Goal: Book appointment/travel/reservation

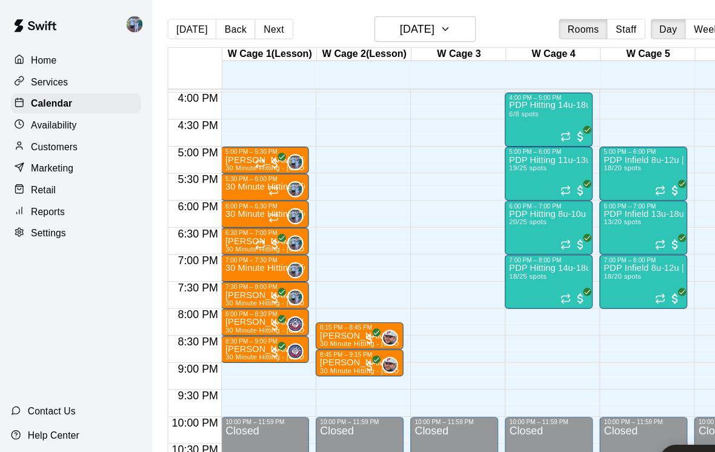
scroll to position [760, 0]
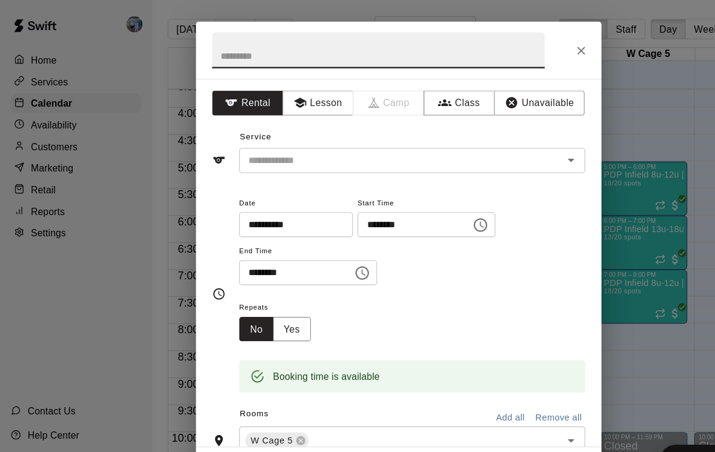
click at [519, 53] on button "Close" at bounding box center [521, 46] width 22 height 22
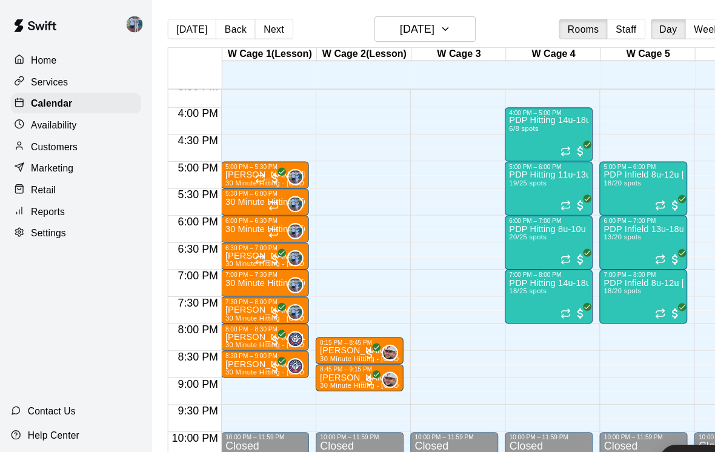
click at [230, 201] on div "6:00 PM – 6:30 PM" at bounding box center [238, 198] width 72 height 6
click at [218, 237] on img "edit" at bounding box center [215, 237] width 14 height 14
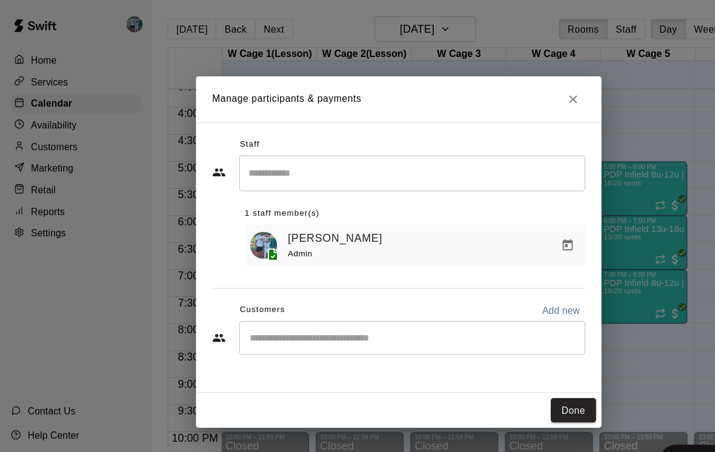
click at [316, 297] on input "Start typing to search customers..." at bounding box center [369, 303] width 299 height 12
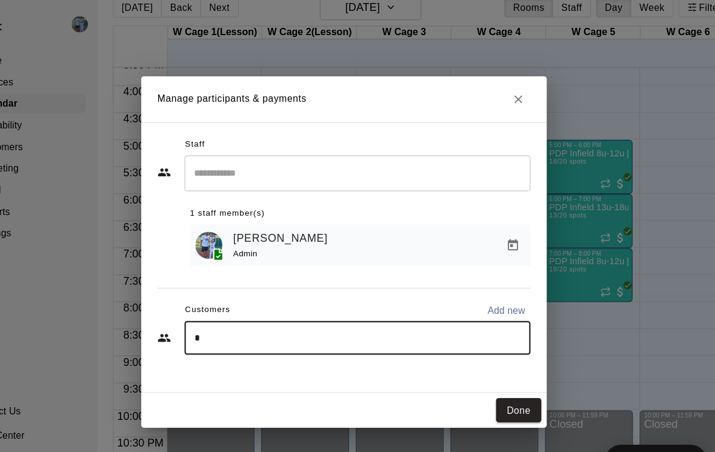
scroll to position [38, 0]
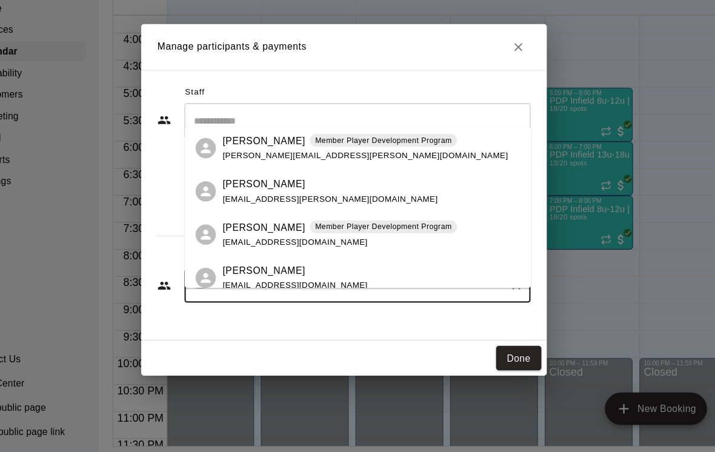
type input "****"
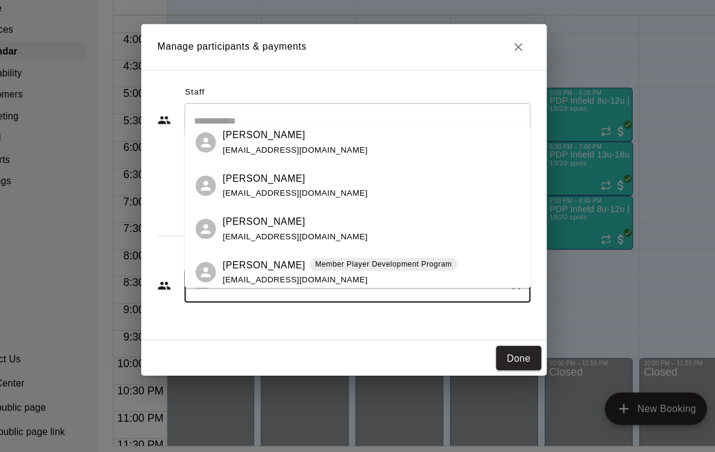
scroll to position [43, 0]
click at [332, 280] on p "Member Player Development Program" at bounding box center [393, 285] width 122 height 10
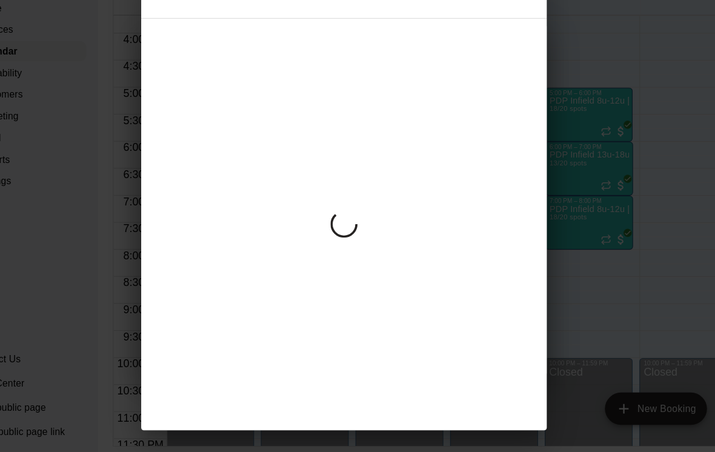
scroll to position [38, 0]
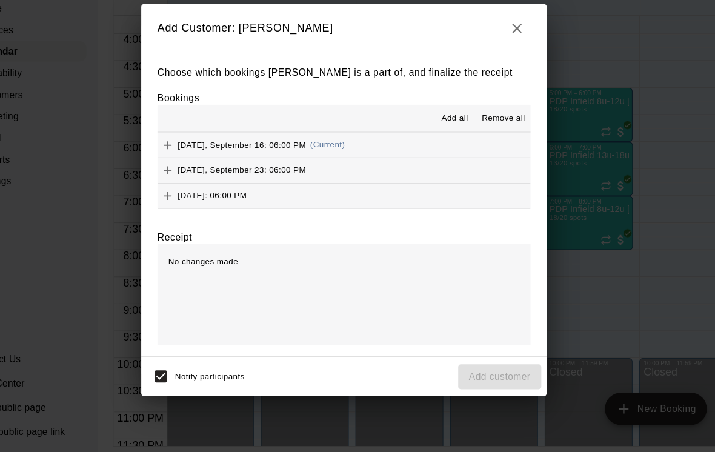
click at [312, 168] on div "[DATE], September 16: 06:00 PM (Current)" at bounding box center [274, 177] width 168 height 18
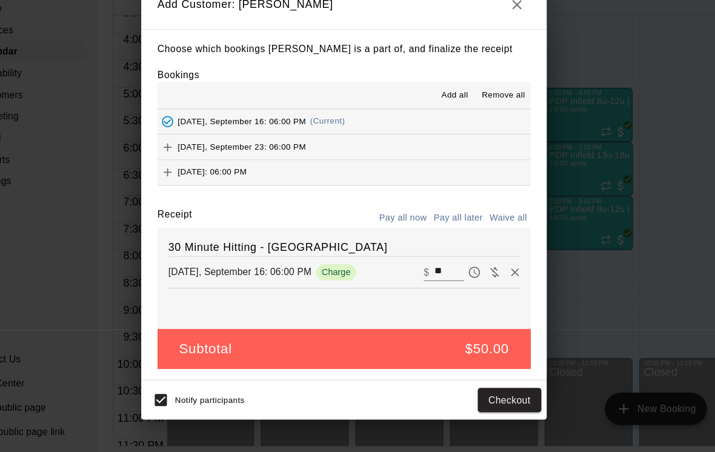
click at [453, 338] on div "Choose which bookings [PERSON_NAME] is a part of, and finalize the receipt Book…" at bounding box center [358, 230] width 364 height 315
click at [478, 395] on button "Checkout" at bounding box center [506, 406] width 57 height 22
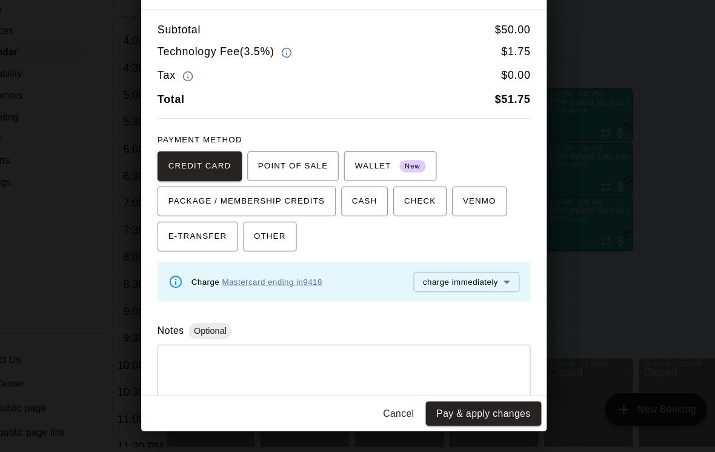
click at [387, 406] on button "Cancel" at bounding box center [406, 417] width 39 height 22
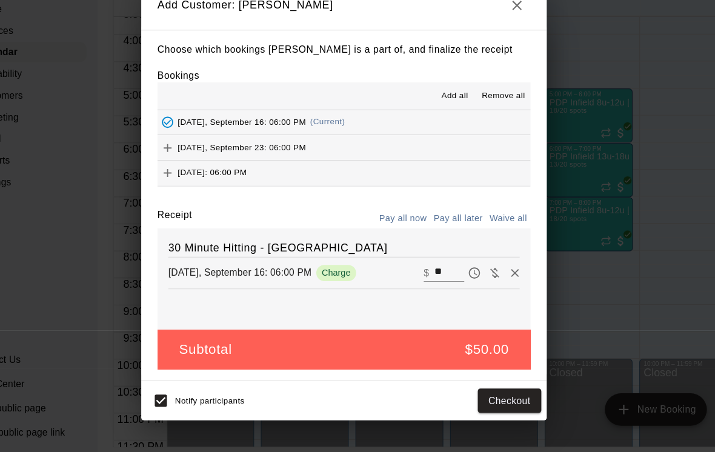
click at [506, 44] on icon "button" at bounding box center [513, 51] width 15 height 15
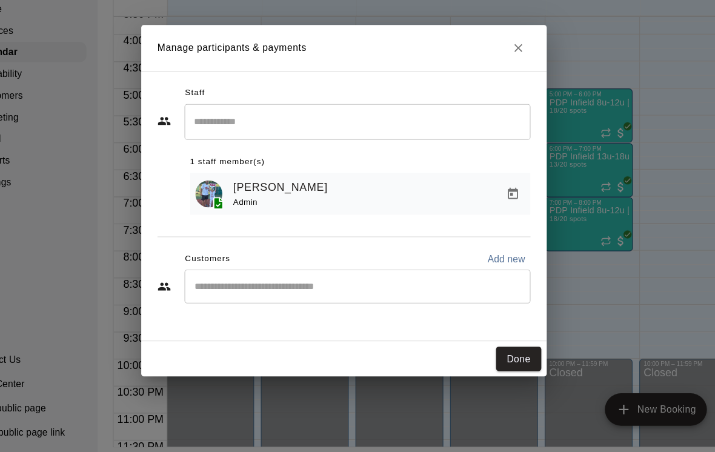
click at [508, 83] on icon "Close" at bounding box center [514, 89] width 12 height 12
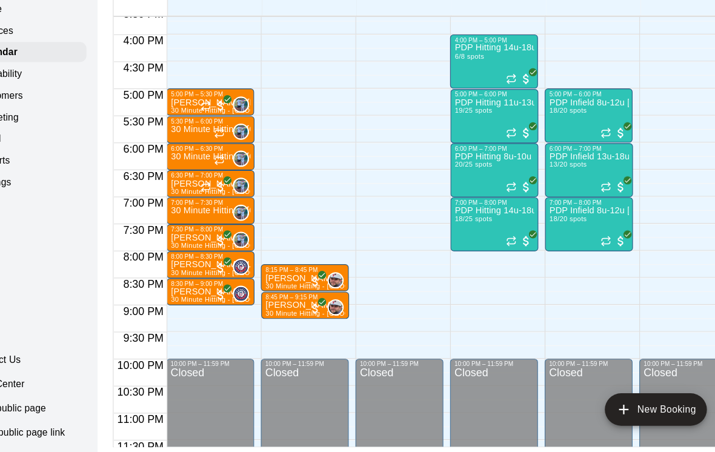
click at [202, 230] on div "30 Minute Hitting - [GEOGRAPHIC_DATA]" at bounding box center [238, 456] width 72 height 452
click at [159, 201] on img "edit" at bounding box center [166, 208] width 14 height 14
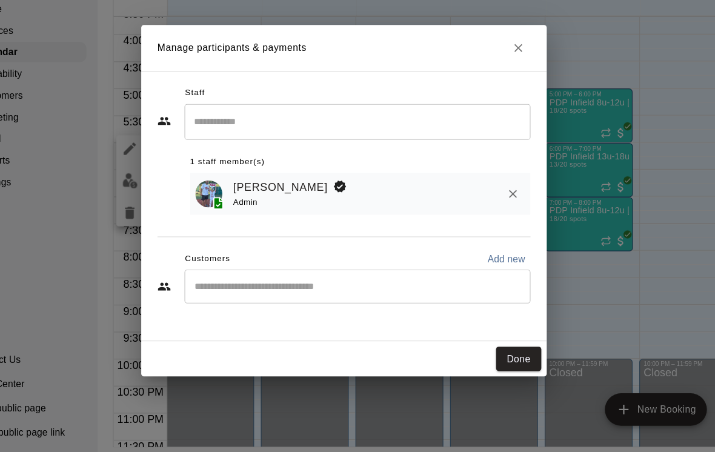
click at [220, 297] on input "Start typing to search customers..." at bounding box center [369, 303] width 299 height 12
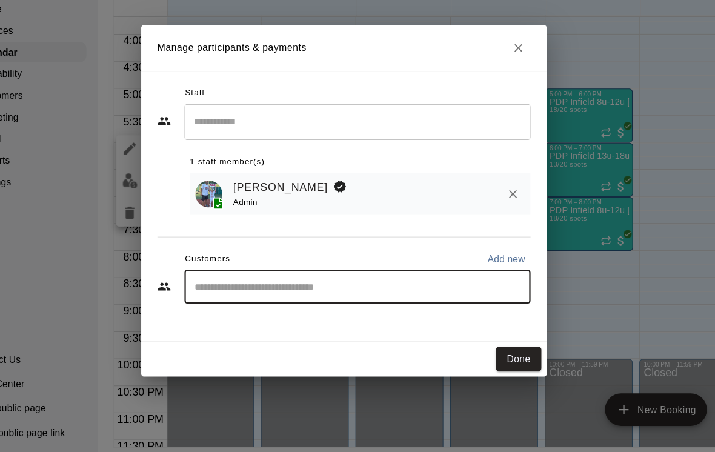
click at [494, 357] on button "Done" at bounding box center [514, 368] width 41 height 22
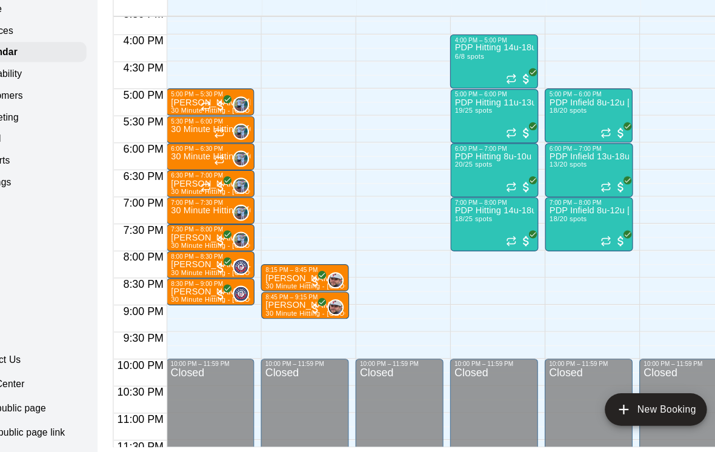
click at [202, 235] on p "30 Minute Hitting - [GEOGRAPHIC_DATA]" at bounding box center [238, 235] width 72 height 0
click at [159, 205] on img "edit" at bounding box center [166, 212] width 14 height 14
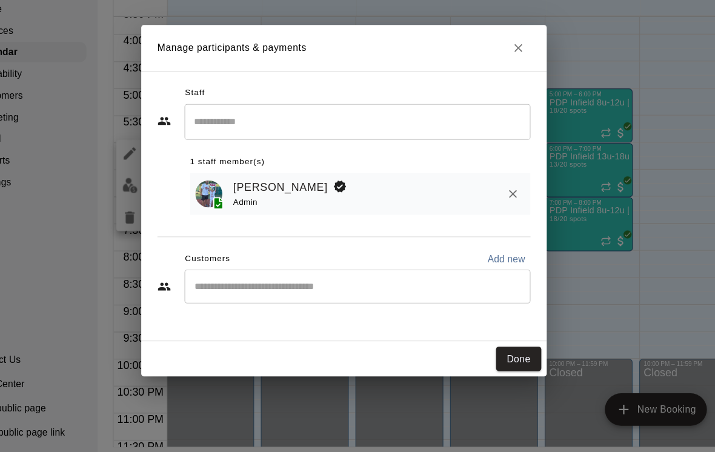
click at [249, 297] on input "Start typing to search customers..." at bounding box center [369, 303] width 299 height 12
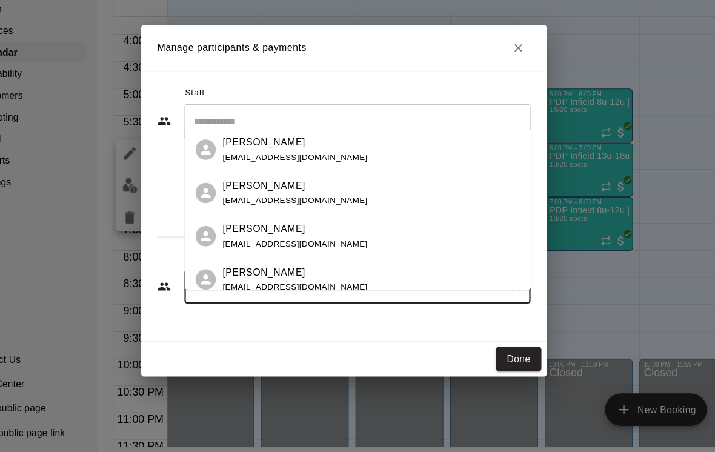
type input "******"
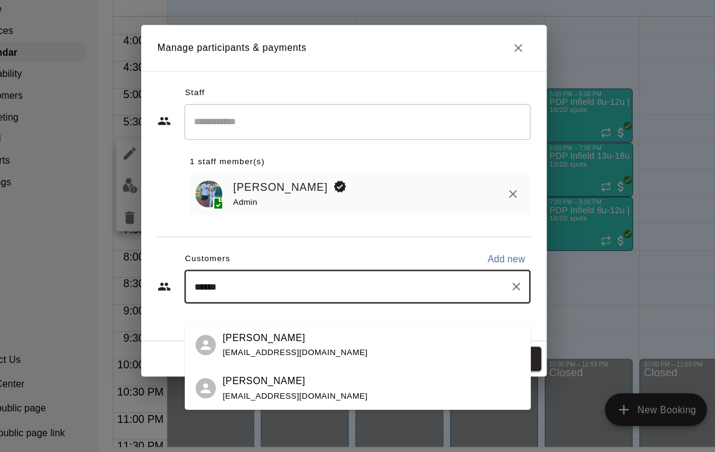
click at [290, 375] on div "[PERSON_NAME] [EMAIL_ADDRESS][DOMAIN_NAME]" at bounding box center [370, 394] width 310 height 39
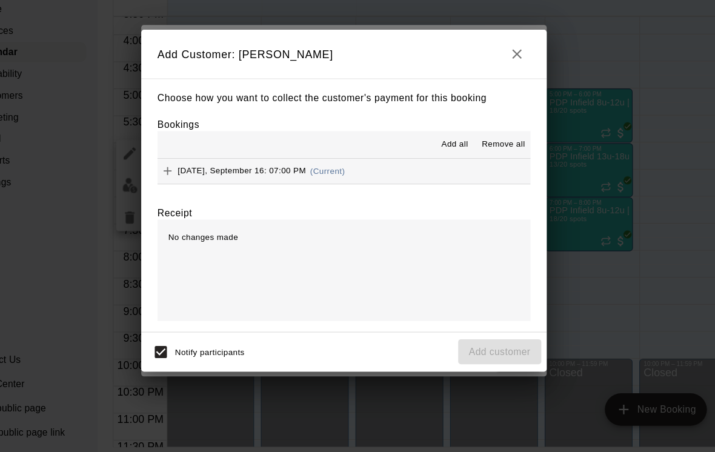
click at [310, 190] on div "[DATE], September 16: 07:00 PM (Current)" at bounding box center [274, 199] width 168 height 18
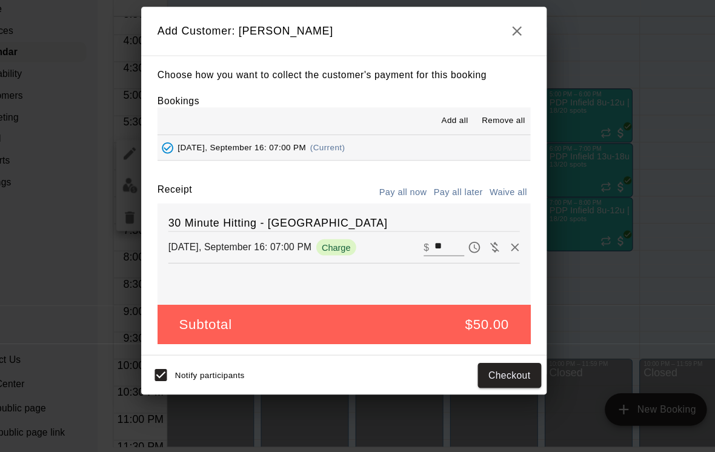
click at [478, 372] on button "Checkout" at bounding box center [506, 383] width 57 height 22
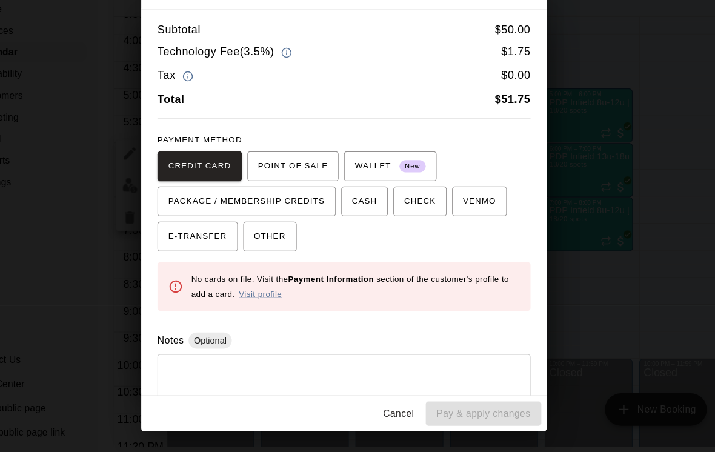
click at [387, 406] on button "Cancel" at bounding box center [406, 417] width 39 height 22
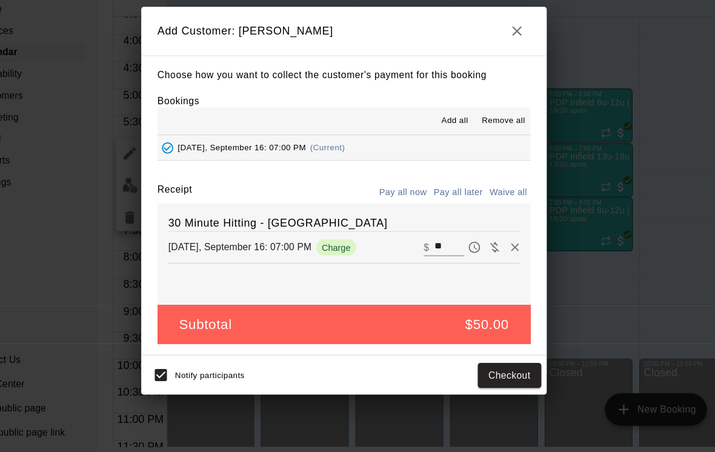
click at [464, 52] on h2 "Add Customer: [PERSON_NAME]" at bounding box center [358, 74] width 364 height 44
click at [506, 67] on icon "button" at bounding box center [513, 74] width 15 height 15
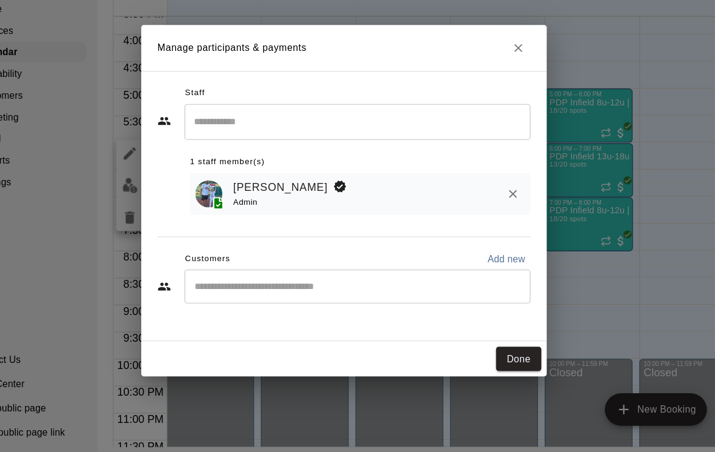
click at [503, 78] on button "Close" at bounding box center [514, 89] width 22 height 22
